Goal: Transaction & Acquisition: Purchase product/service

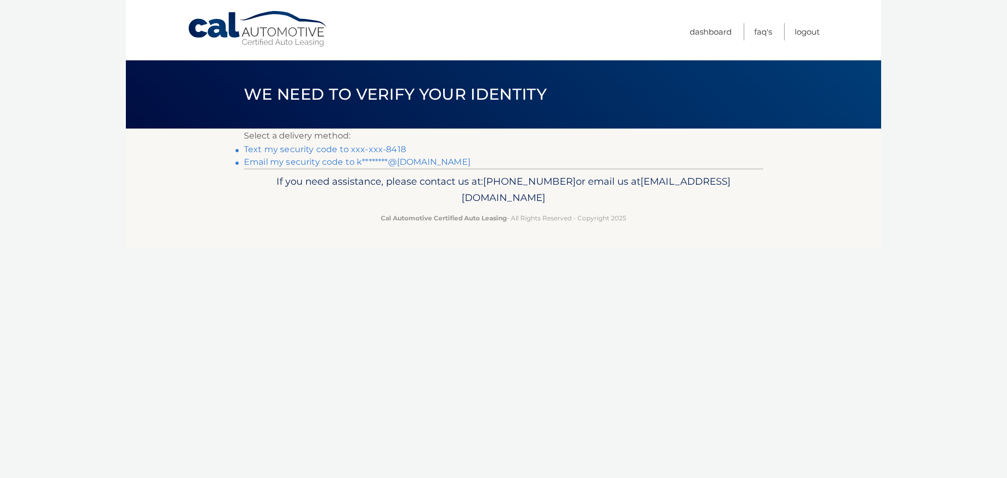
click at [333, 148] on link "Text my security code to xxx-xxx-8418" at bounding box center [325, 149] width 162 height 10
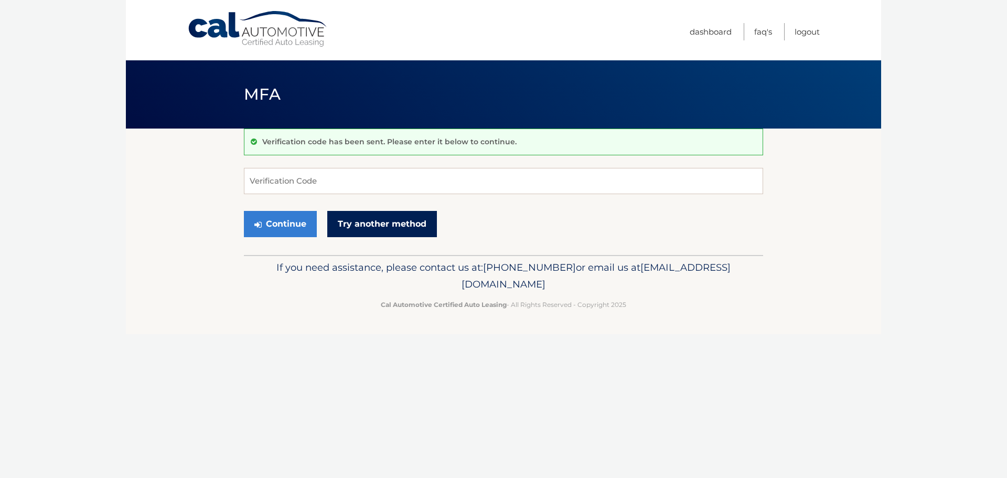
click at [383, 218] on link "Try another method" at bounding box center [382, 224] width 110 height 26
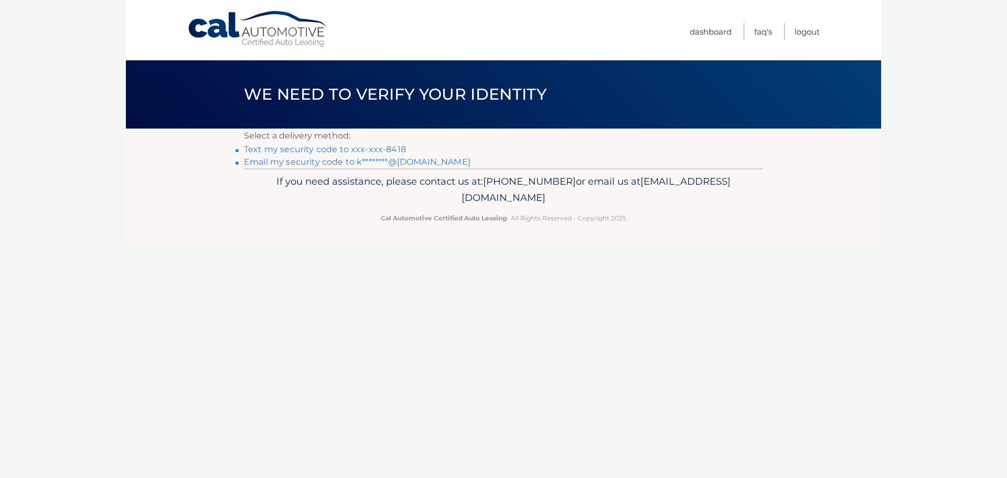
click at [339, 162] on link "Email my security code to k********@[DOMAIN_NAME]" at bounding box center [357, 162] width 227 height 10
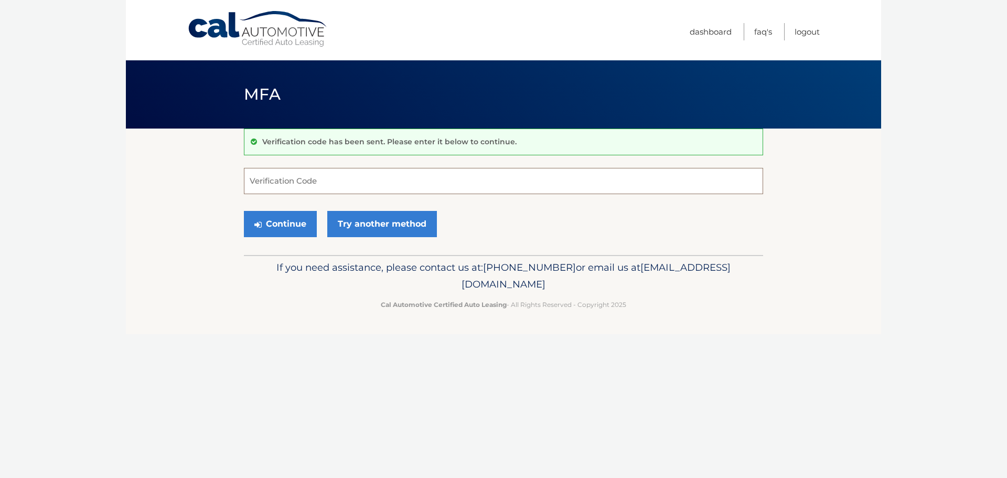
click at [532, 182] on input "Verification Code" at bounding box center [503, 181] width 519 height 26
paste input "915742"
click at [244, 211] on button "Continue" at bounding box center [280, 224] width 73 height 26
click at [303, 222] on button "Continue" at bounding box center [280, 224] width 73 height 26
type input "915742"
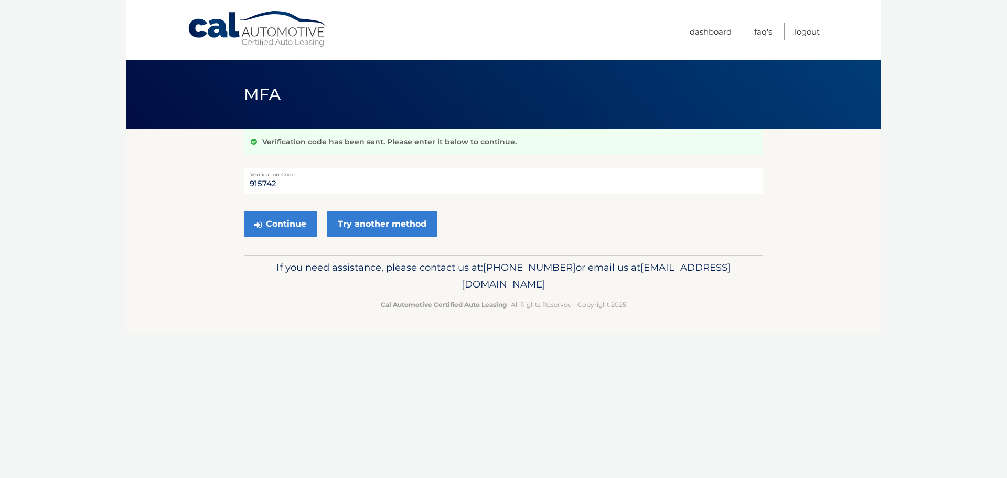
click at [281, 240] on div "Continue Try another method" at bounding box center [503, 225] width 519 height 36
click at [289, 220] on button "Continue" at bounding box center [280, 224] width 73 height 26
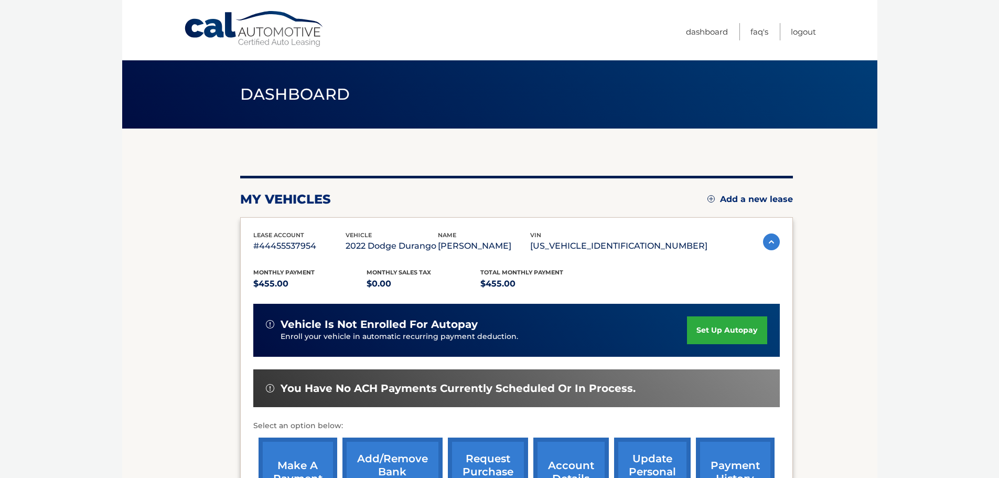
click at [755, 327] on link "set up autopay" at bounding box center [727, 330] width 80 height 28
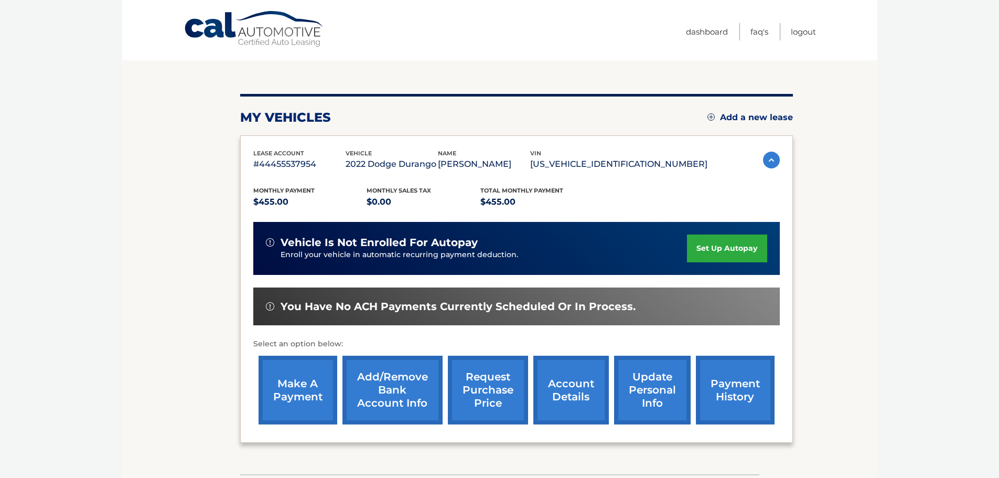
scroll to position [83, 0]
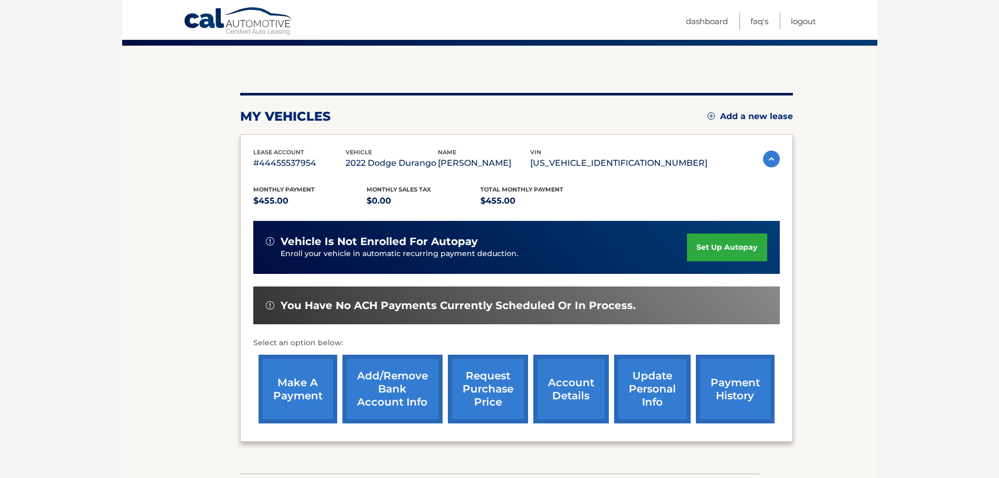
click at [281, 389] on link "make a payment" at bounding box center [298, 389] width 79 height 69
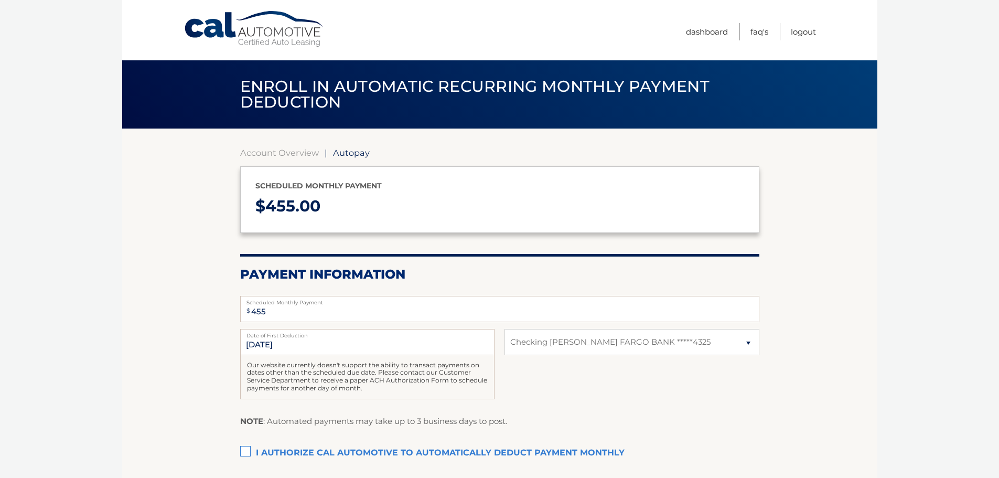
select select "MmIwNWMxY2ItNTdmYi00M2ExLTliOGEtM2I0MGJjMmI2ZGVi"
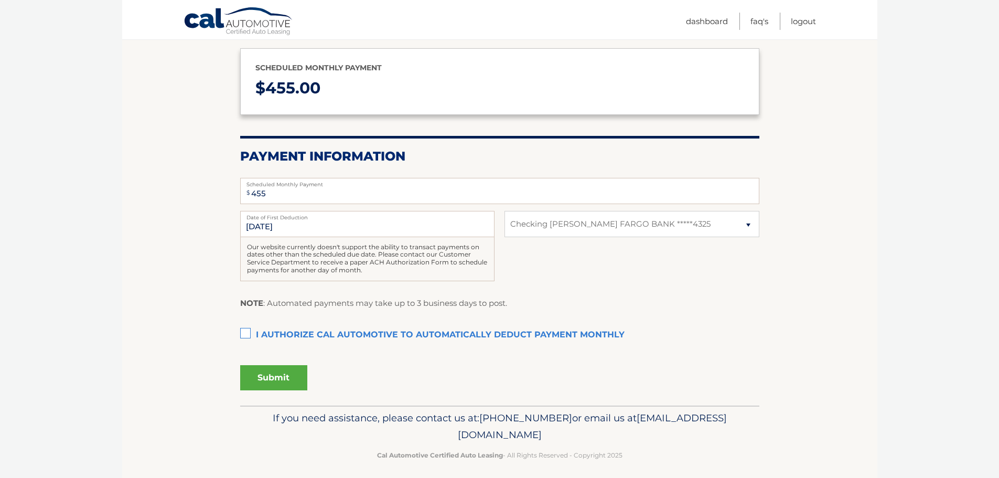
scroll to position [119, 0]
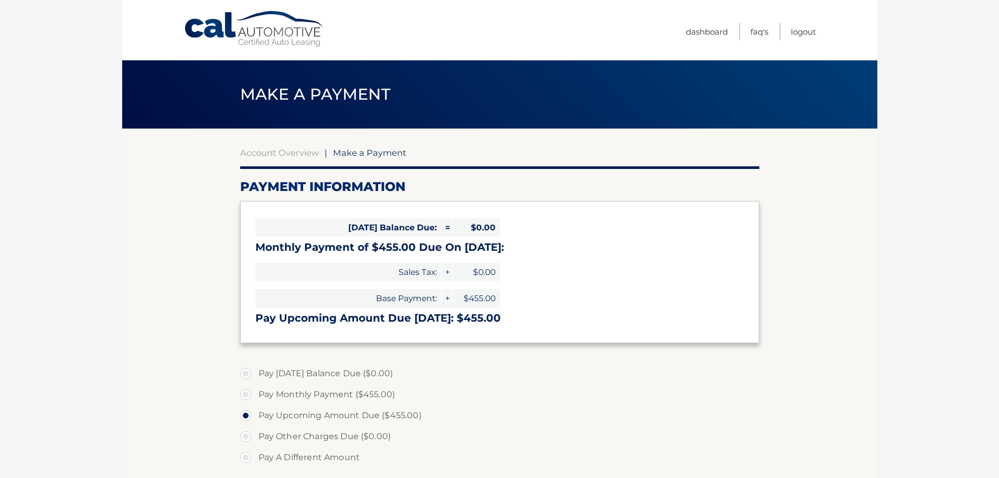
select select "MmIwNWMxY2ItNTdmYi00M2ExLTliOGEtM2I0MGJjMmI2ZGVi"
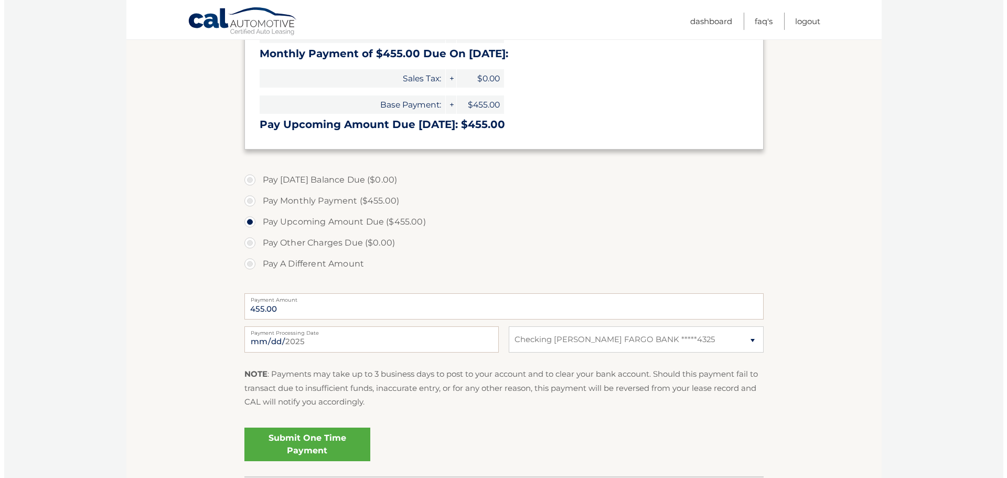
scroll to position [197, 0]
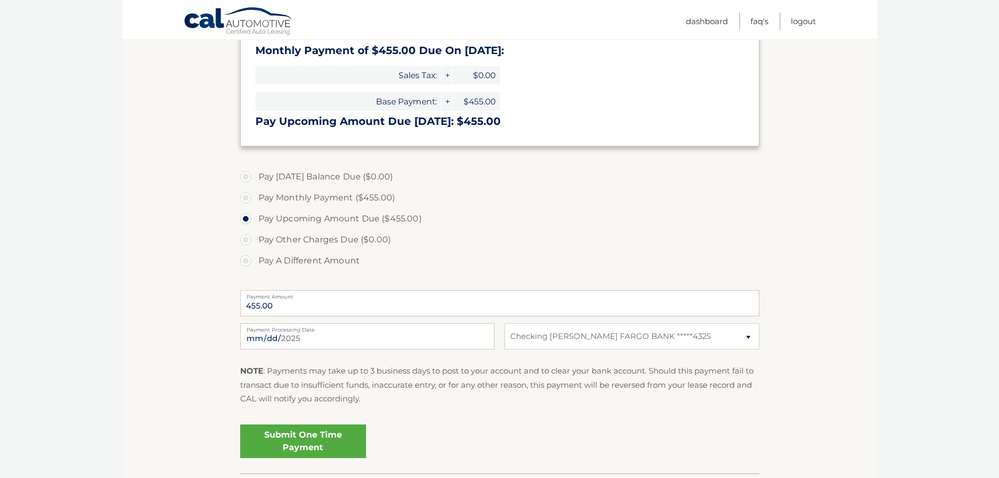
click at [297, 434] on link "Submit One Time Payment" at bounding box center [303, 441] width 126 height 34
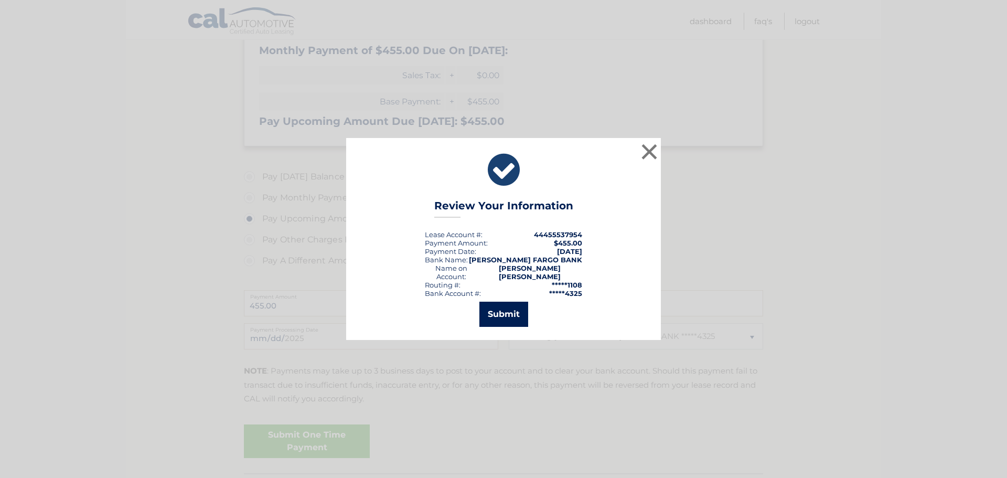
click at [507, 305] on button "Submit" at bounding box center [503, 314] width 49 height 25
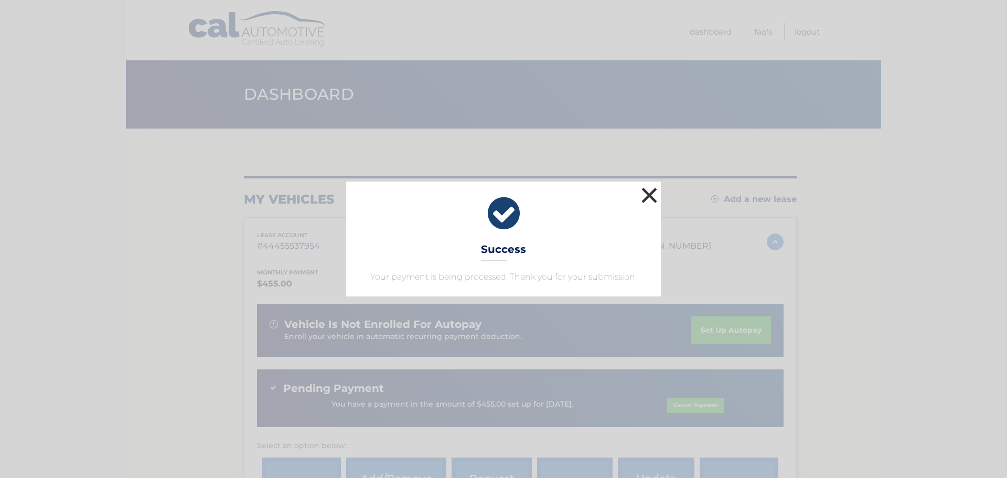
click at [653, 199] on button "×" at bounding box center [649, 195] width 21 height 21
